Goal: Register for event/course

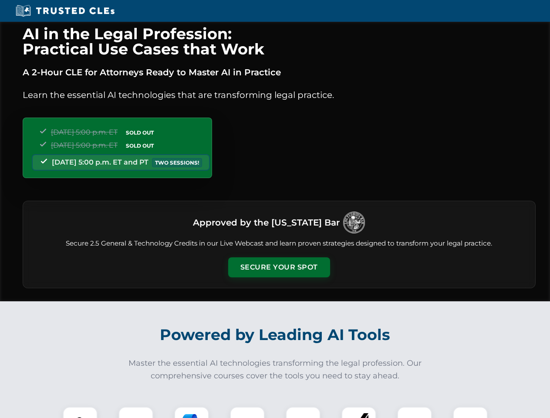
click at [279, 268] on button "Secure Your Spot" at bounding box center [279, 268] width 102 height 20
click at [80, 413] on img at bounding box center [80, 424] width 25 height 25
click at [136, 413] on div at bounding box center [136, 424] width 35 height 35
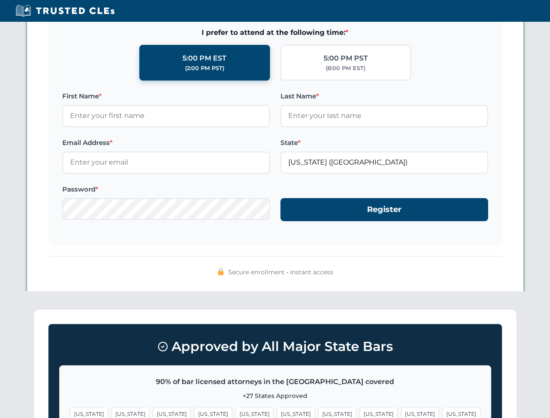
click at [401, 413] on span "[US_STATE]" at bounding box center [420, 414] width 38 height 13
